Goal: Task Accomplishment & Management: Use online tool/utility

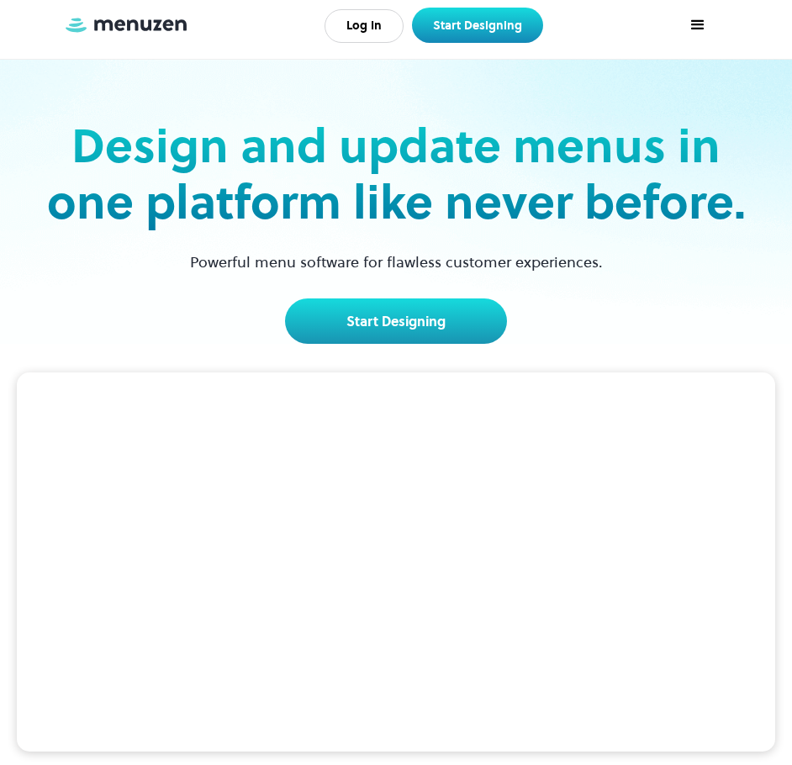
click at [694, 28] on div "menu" at bounding box center [698, 25] width 20 height 20
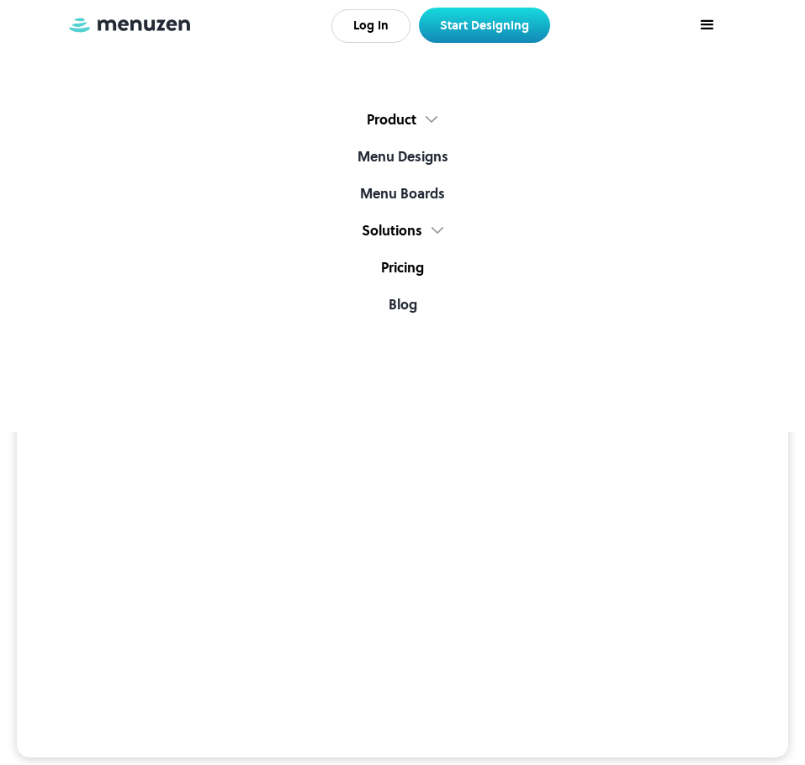
click at [399, 267] on link "Pricing" at bounding box center [402, 275] width 805 height 37
click at [410, 152] on link "Menu Designs" at bounding box center [402, 164] width 805 height 37
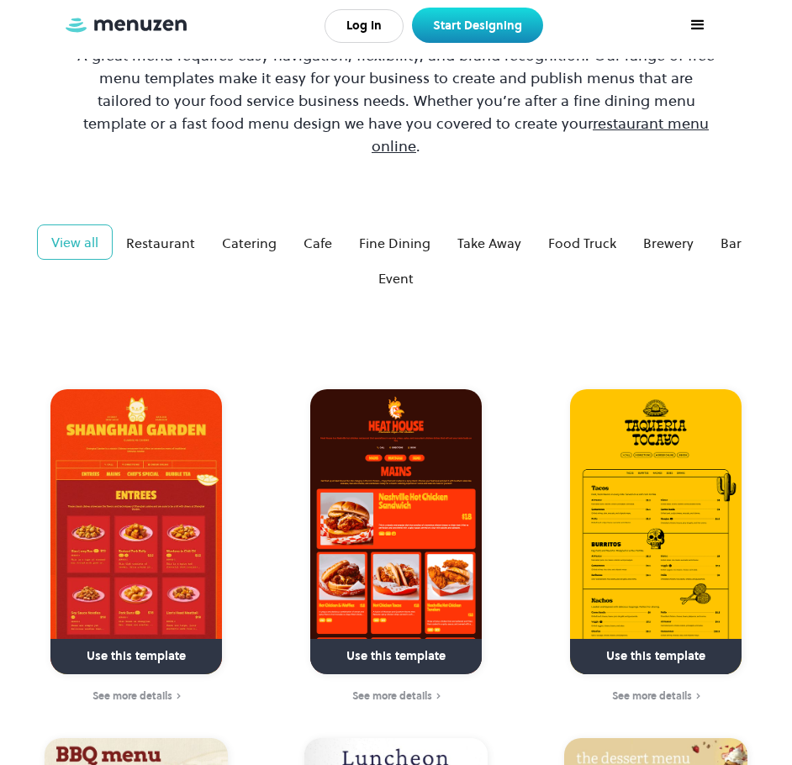
scroll to position [252, 0]
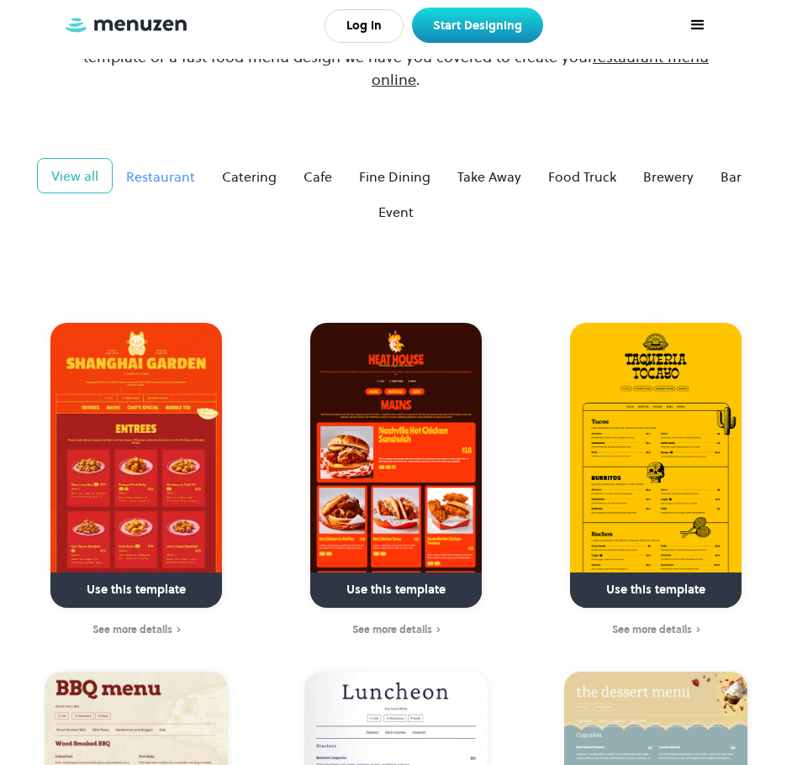
click at [167, 167] on div "Restaurant" at bounding box center [160, 177] width 69 height 20
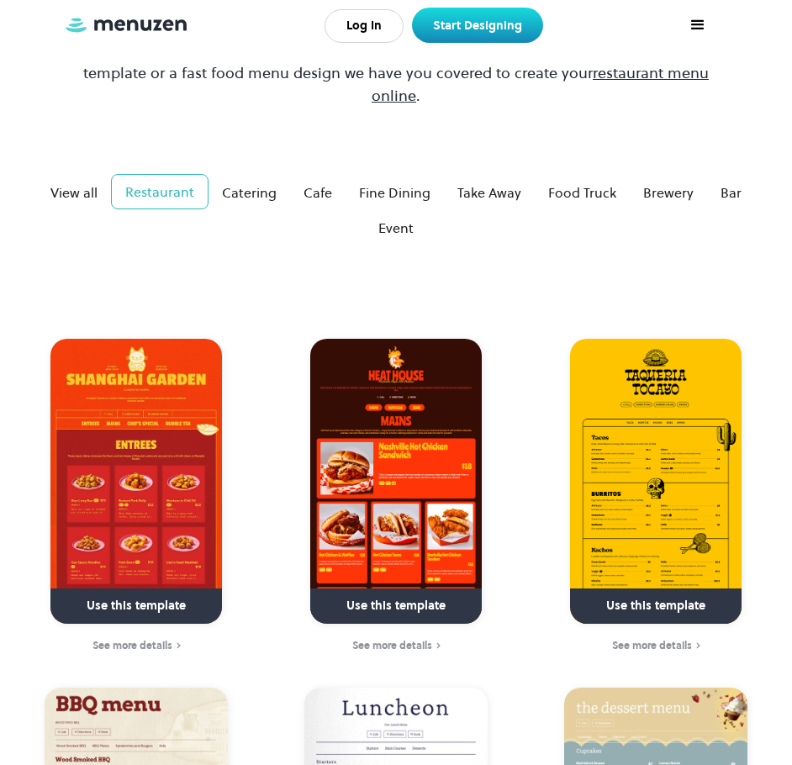
scroll to position [0, 0]
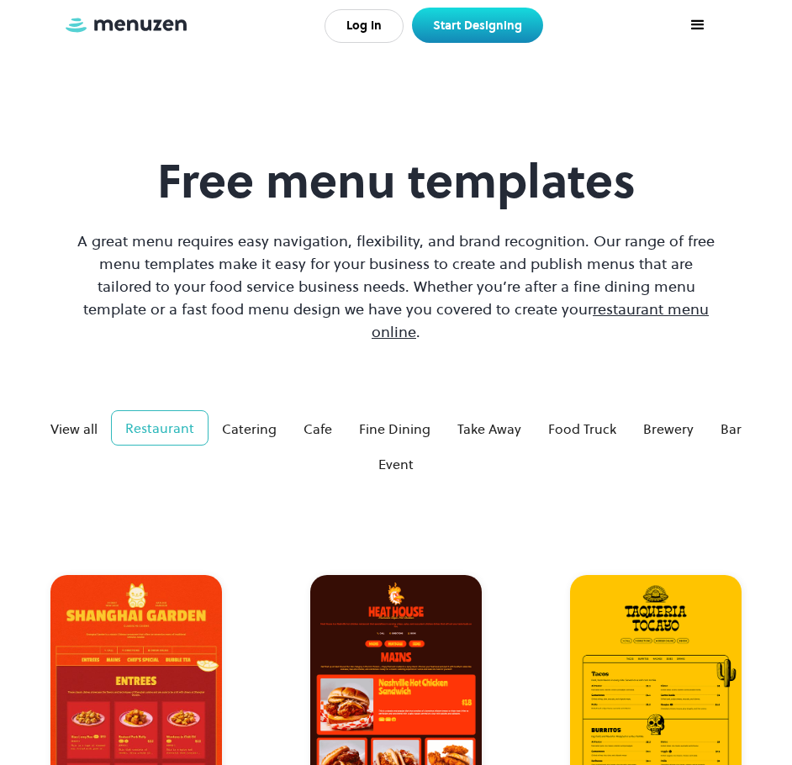
click at [135, 30] on img "home" at bounding box center [126, 25] width 126 height 19
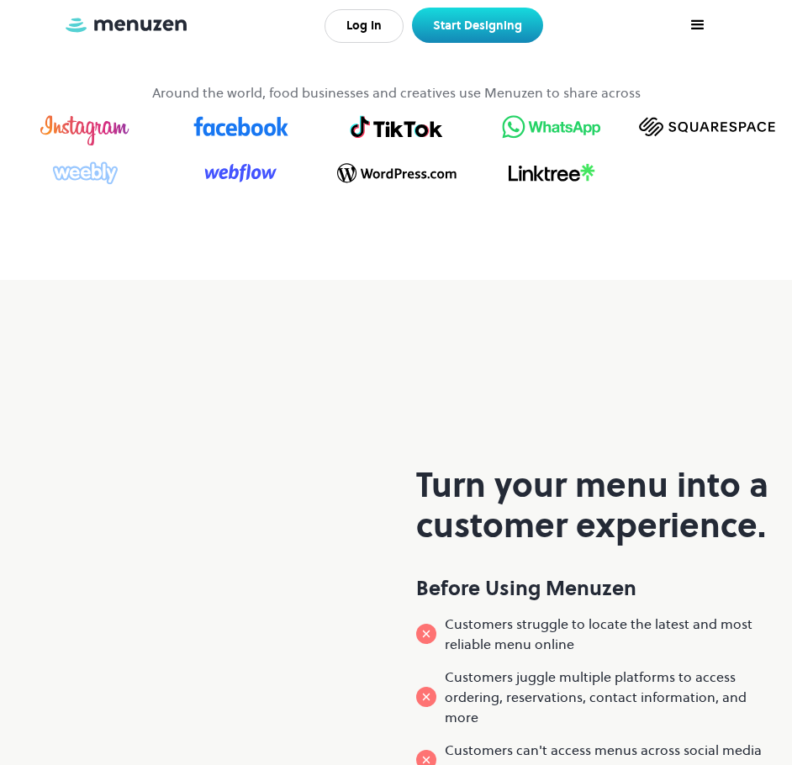
scroll to position [648, 0]
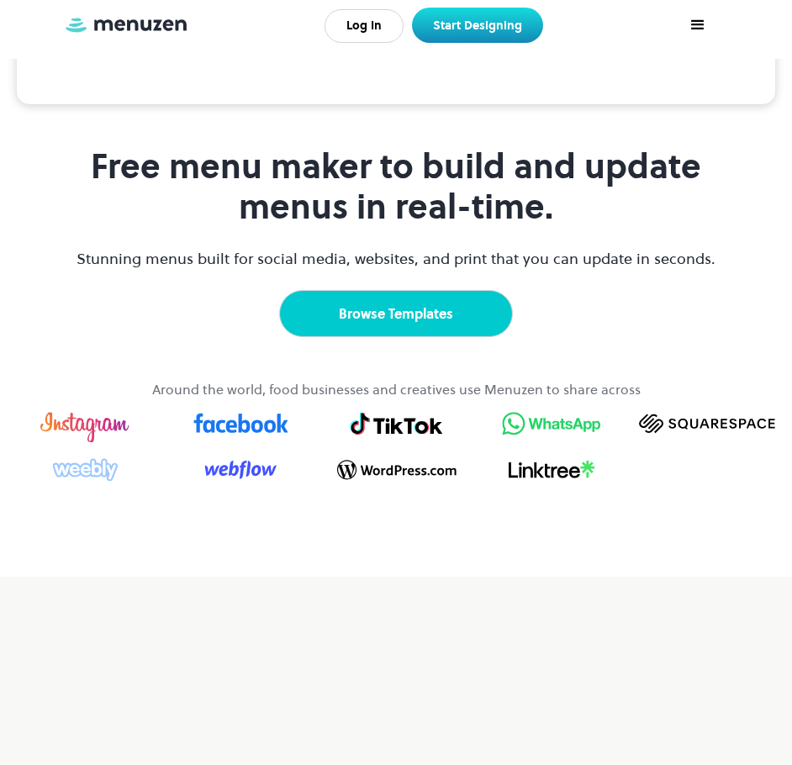
click at [376, 337] on link "Browse Templates" at bounding box center [396, 313] width 234 height 47
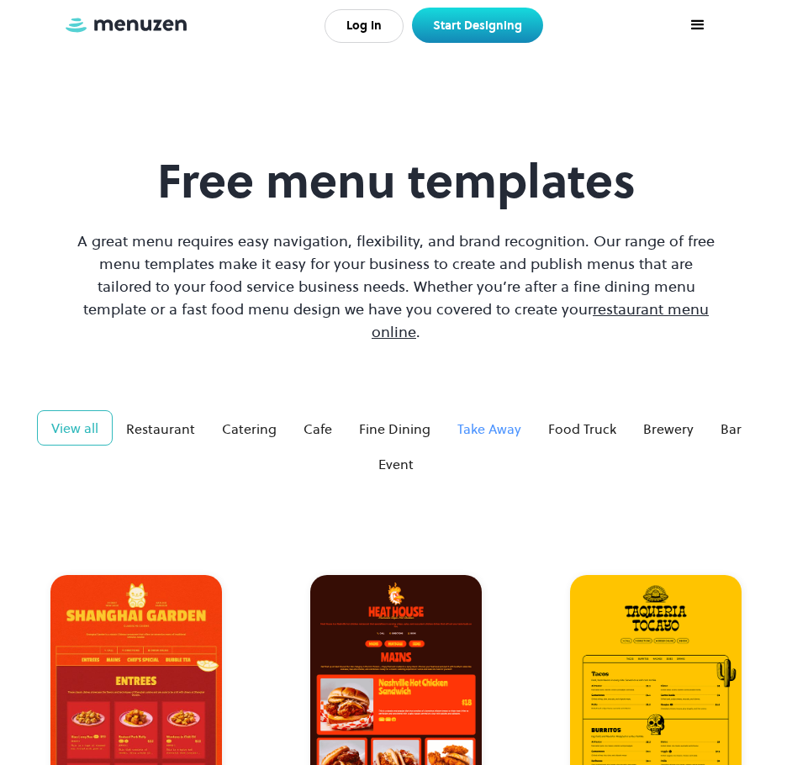
click at [492, 419] on div "Take Away" at bounding box center [490, 429] width 64 height 20
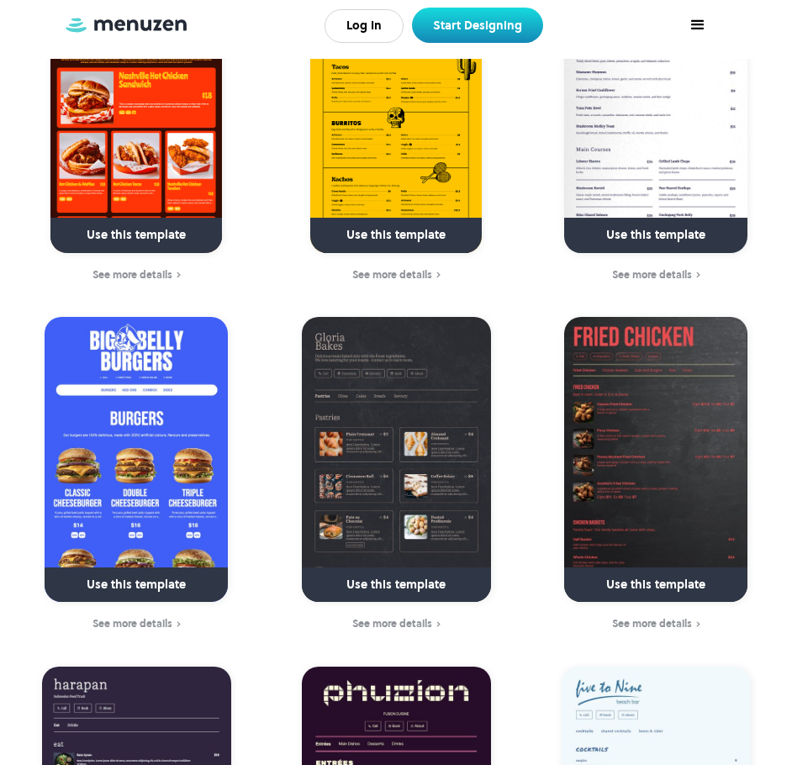
scroll to position [589, 0]
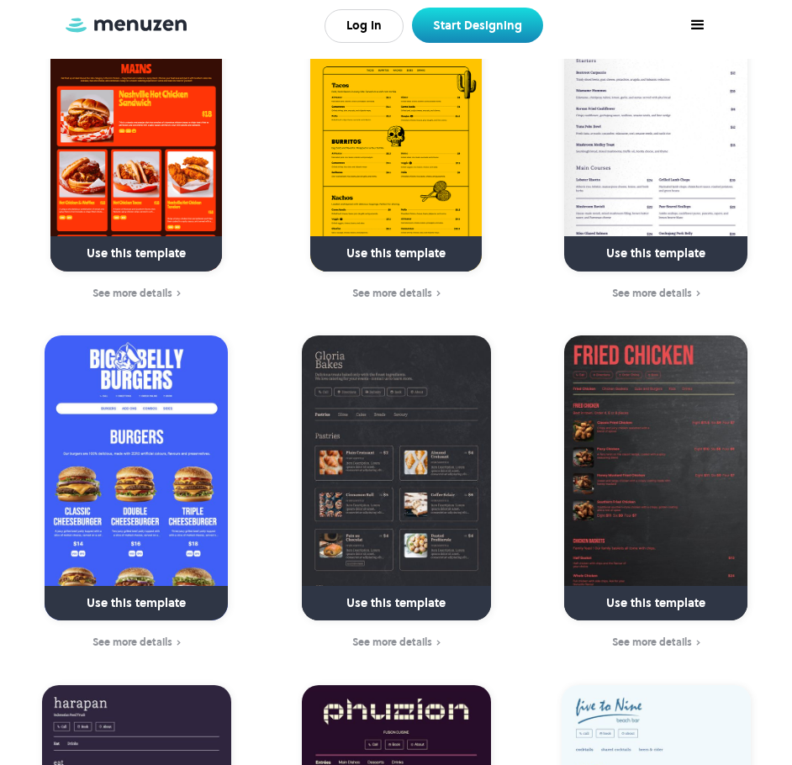
click at [618, 411] on img at bounding box center [655, 478] width 182 height 285
click at [651, 584] on link at bounding box center [656, 605] width 239 height 43
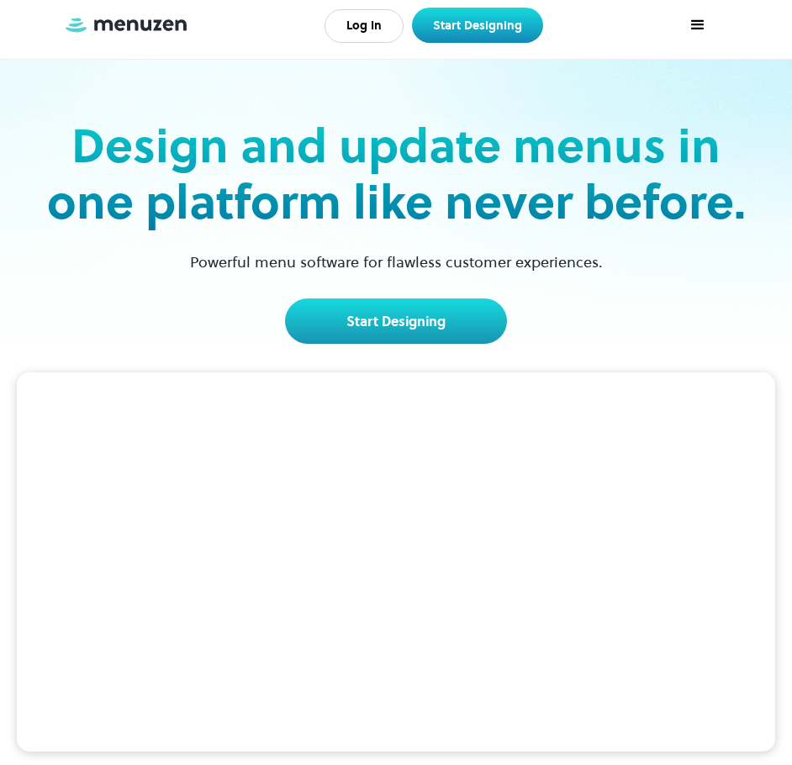
click at [700, 17] on div "menu" at bounding box center [698, 25] width 20 height 20
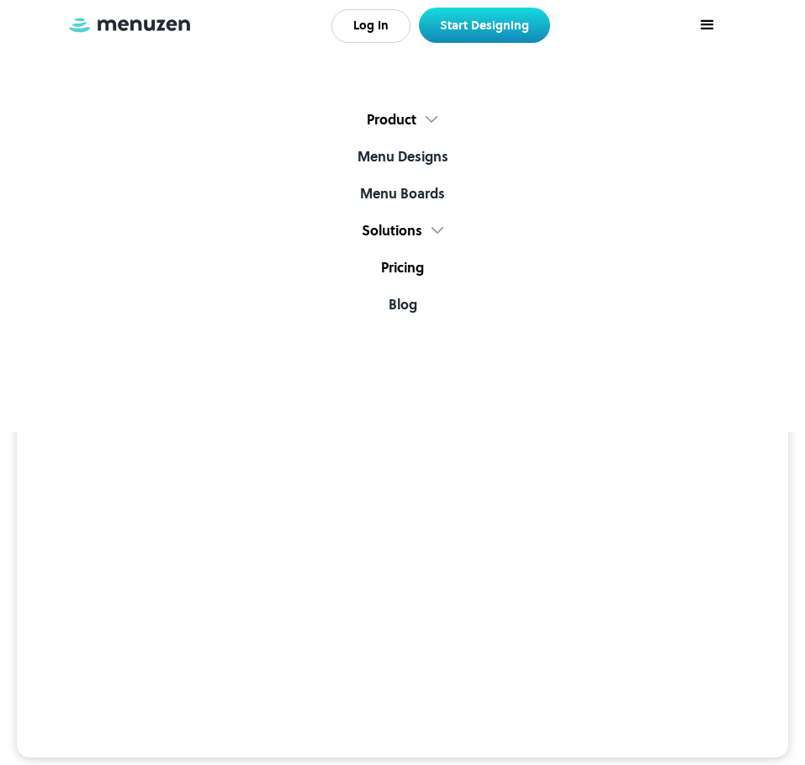
click at [405, 265] on link "Pricing" at bounding box center [402, 275] width 805 height 37
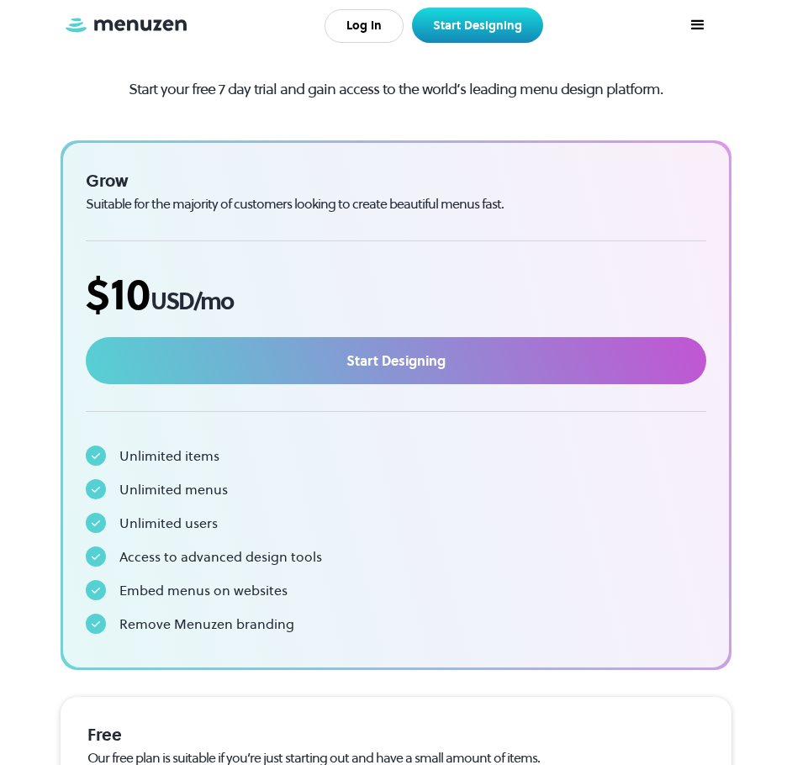
scroll to position [168, 0]
